Goal: Find specific page/section

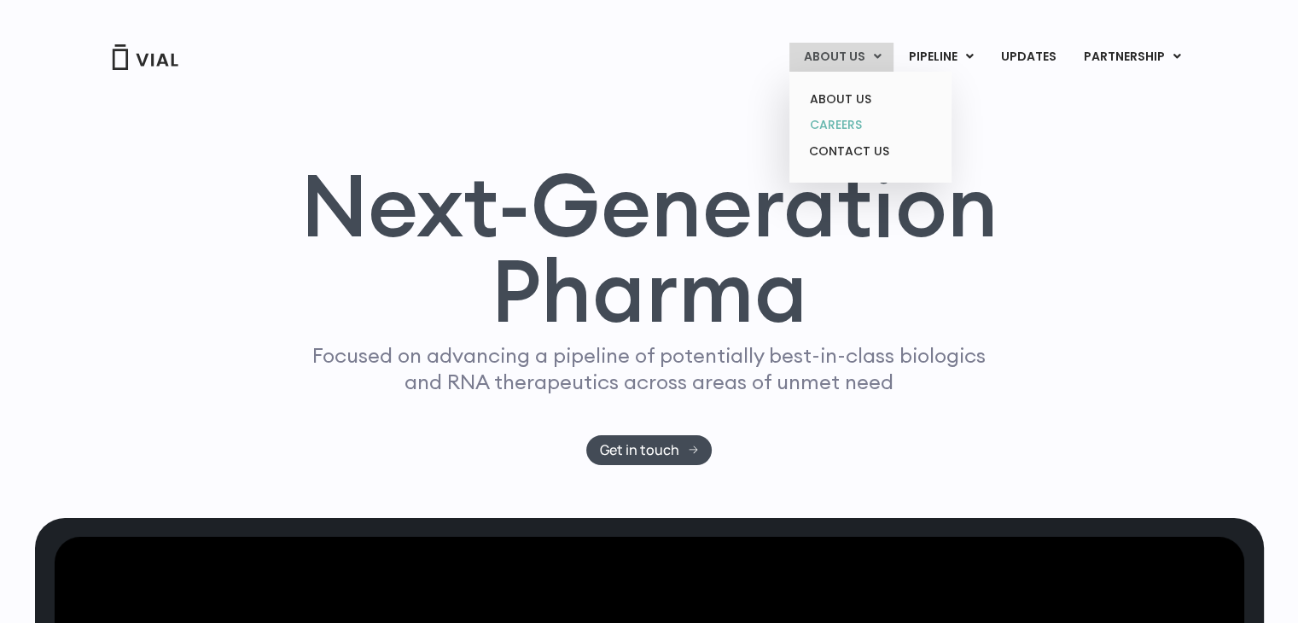
click at [823, 119] on link "CAREERS" at bounding box center [870, 125] width 149 height 26
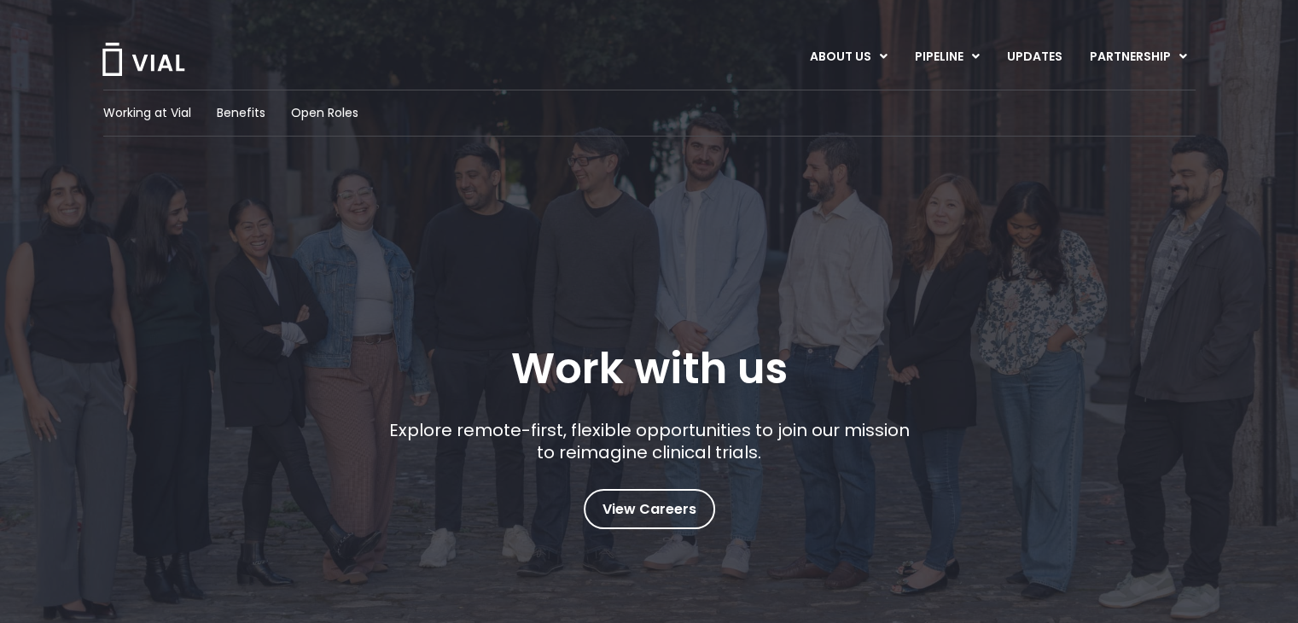
scroll to position [341, 0]
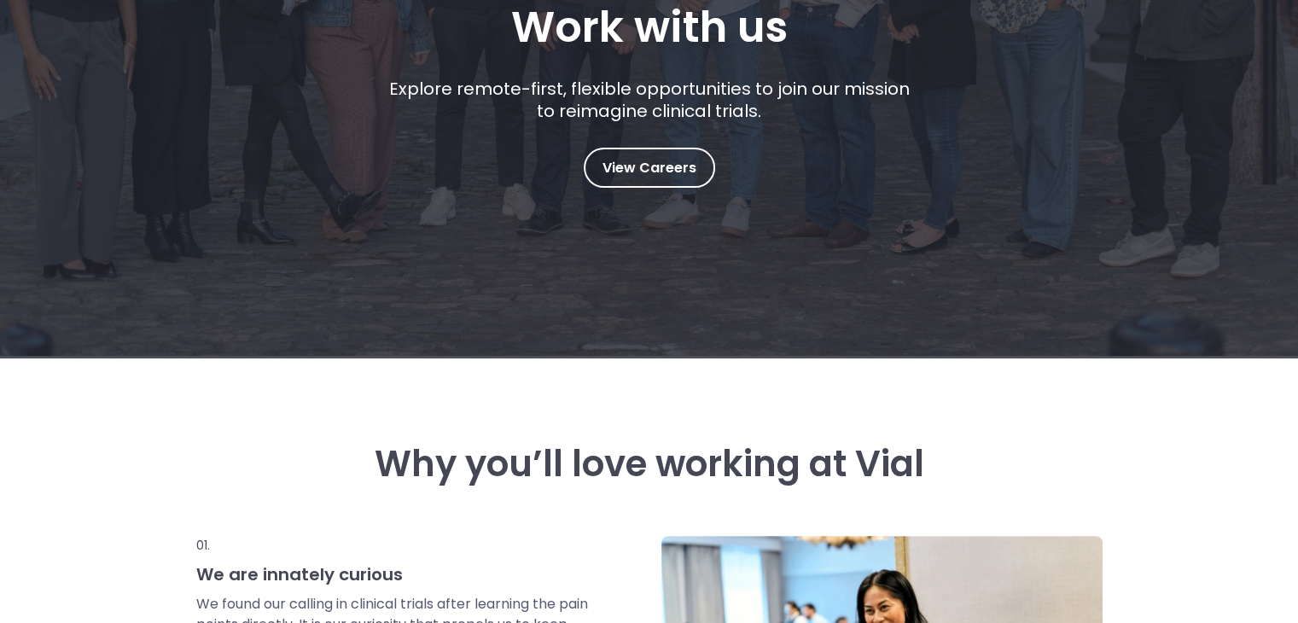
click at [690, 137] on div "Explore remote-first, flexible opportunities to join our mission to reimagine c…" at bounding box center [649, 113] width 534 height 70
click at [674, 159] on span "View Careers" at bounding box center [650, 168] width 94 height 22
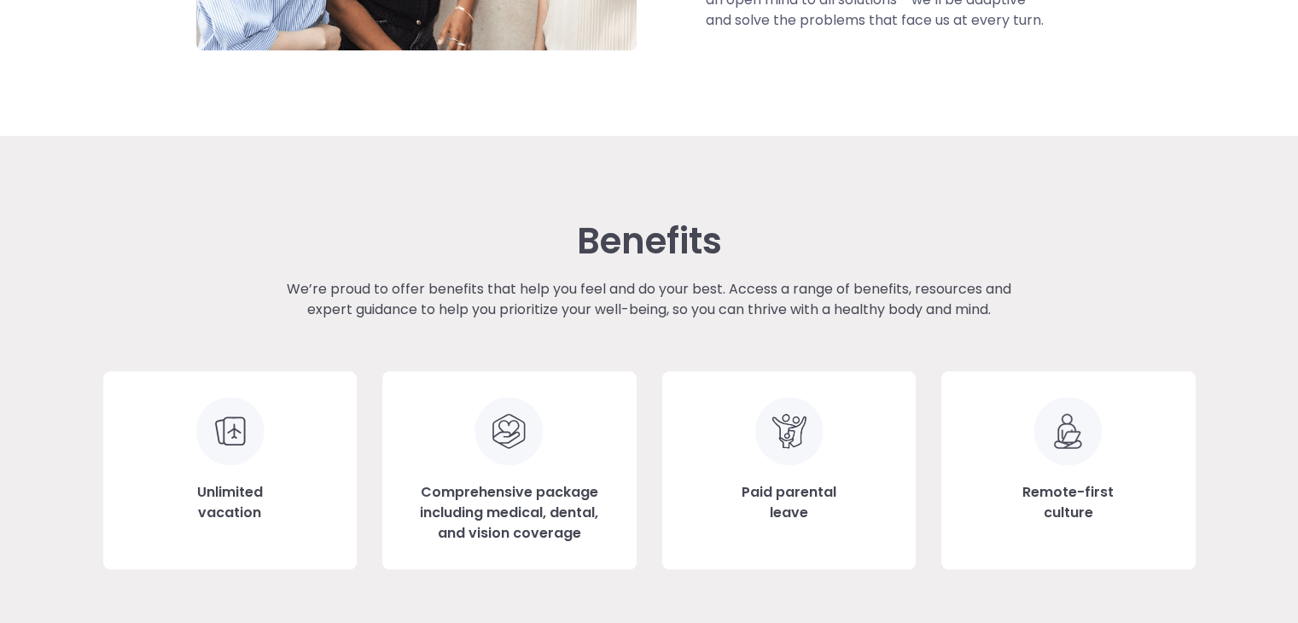
scroll to position [2134, 0]
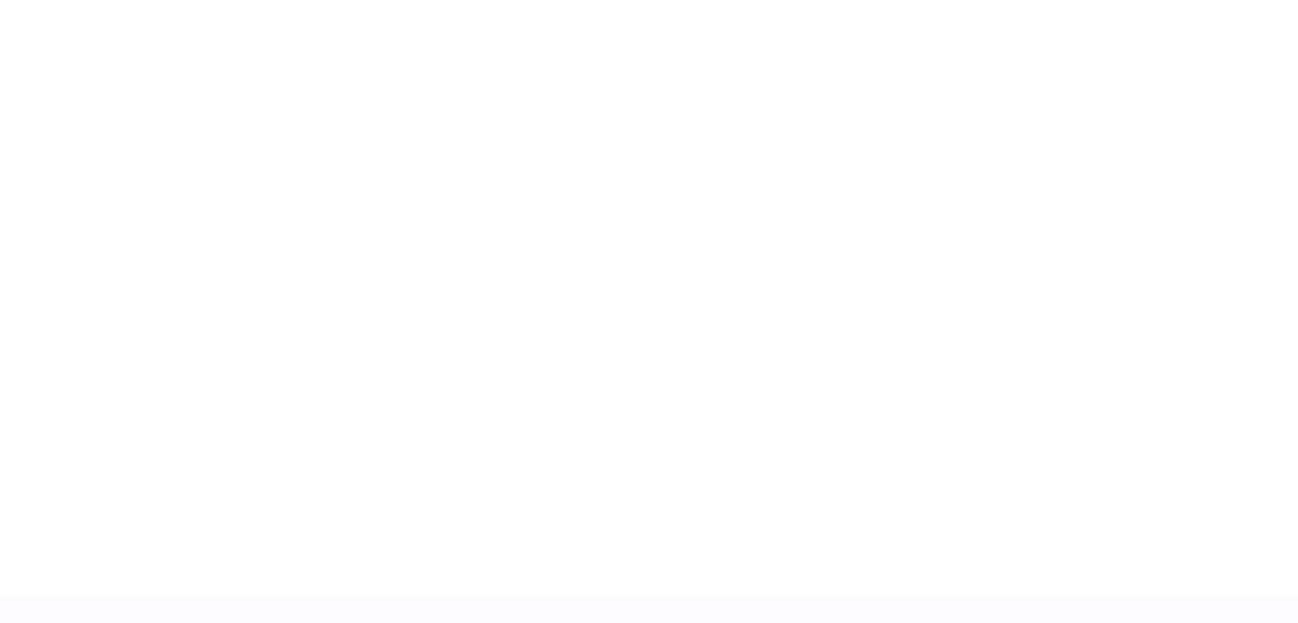
scroll to position [2722, 0]
